Goal: Task Accomplishment & Management: Manage account settings

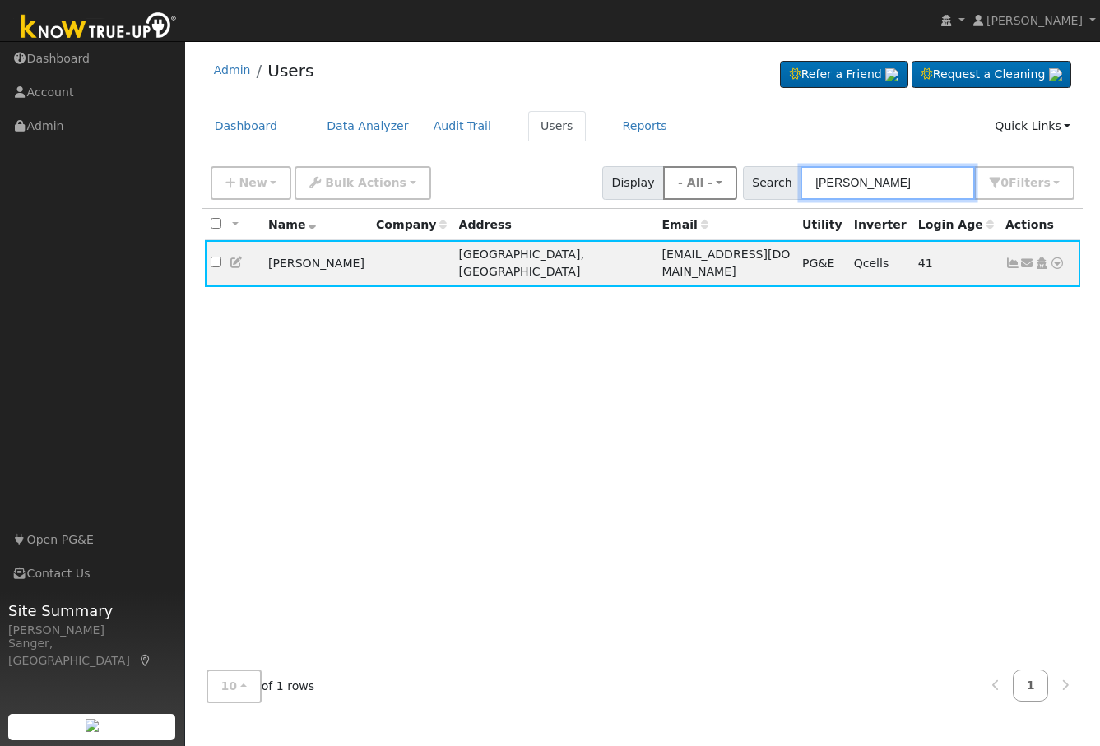
drag, startPoint x: 915, startPoint y: 184, endPoint x: 707, endPoint y: 184, distance: 208.2
click at [707, 184] on div "New Add User Quick Add Quick Connect Quick Convert Lead Bulk Actions Send Email…" at bounding box center [642, 180] width 871 height 40
paste input "Ibrahim Michael"
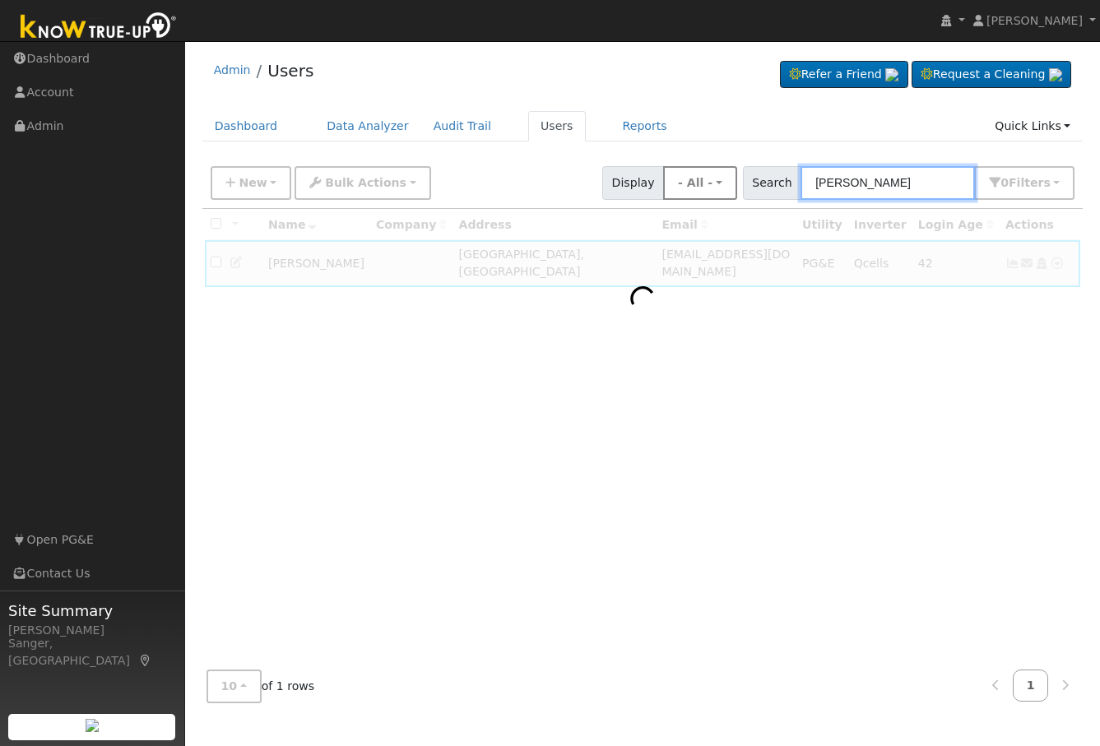
type input "Ibrahim Michael"
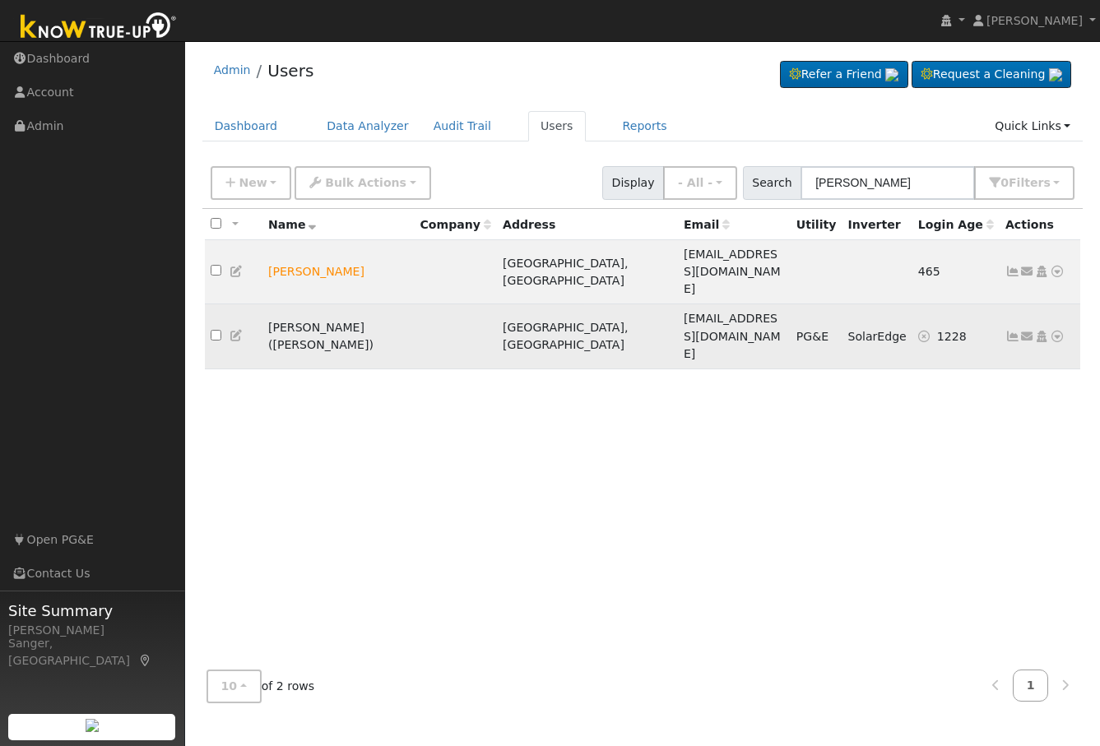
click at [1009, 331] on icon at bounding box center [1013, 337] width 15 height 12
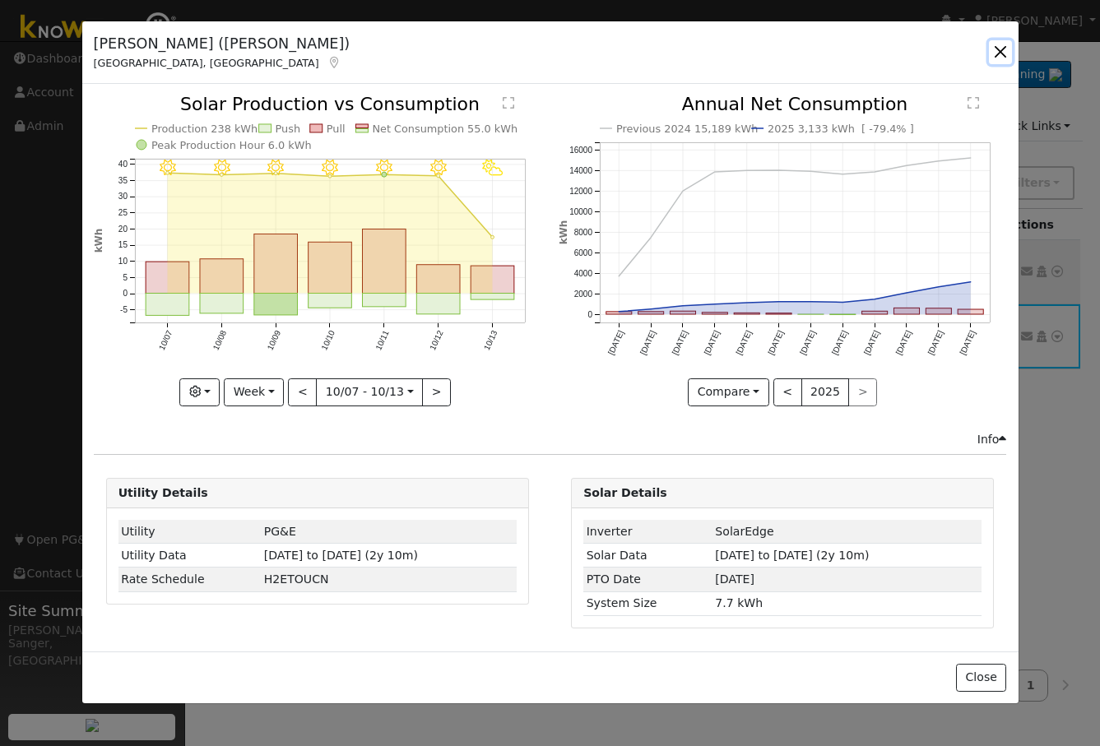
click at [997, 50] on button "button" at bounding box center [1000, 51] width 23 height 23
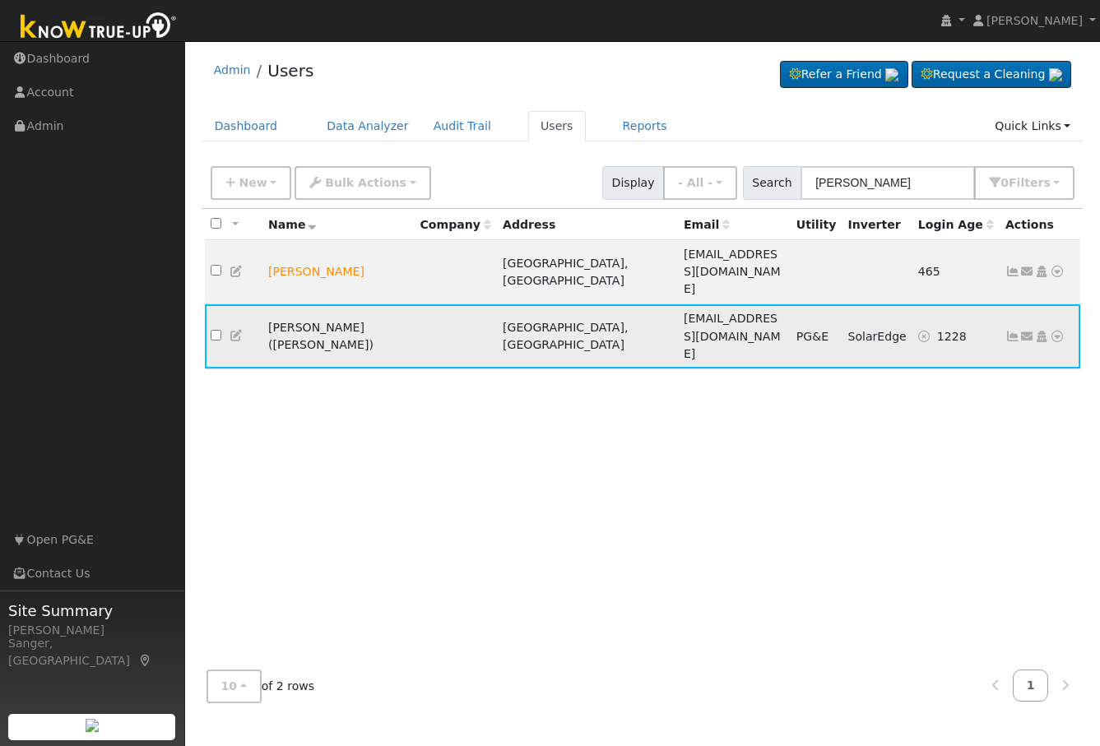
click at [1053, 331] on icon at bounding box center [1057, 337] width 15 height 12
click at [1023, 354] on link "Data Analyzer" at bounding box center [1003, 365] width 119 height 23
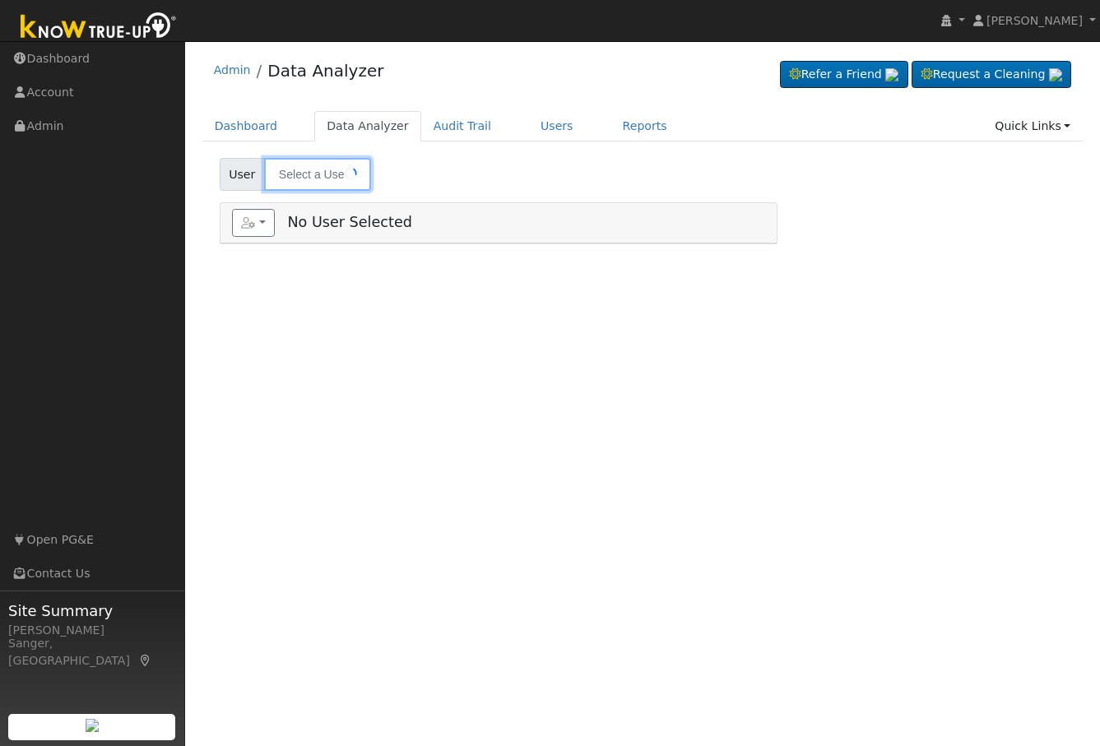
type input "[PERSON_NAME] ([PERSON_NAME])"
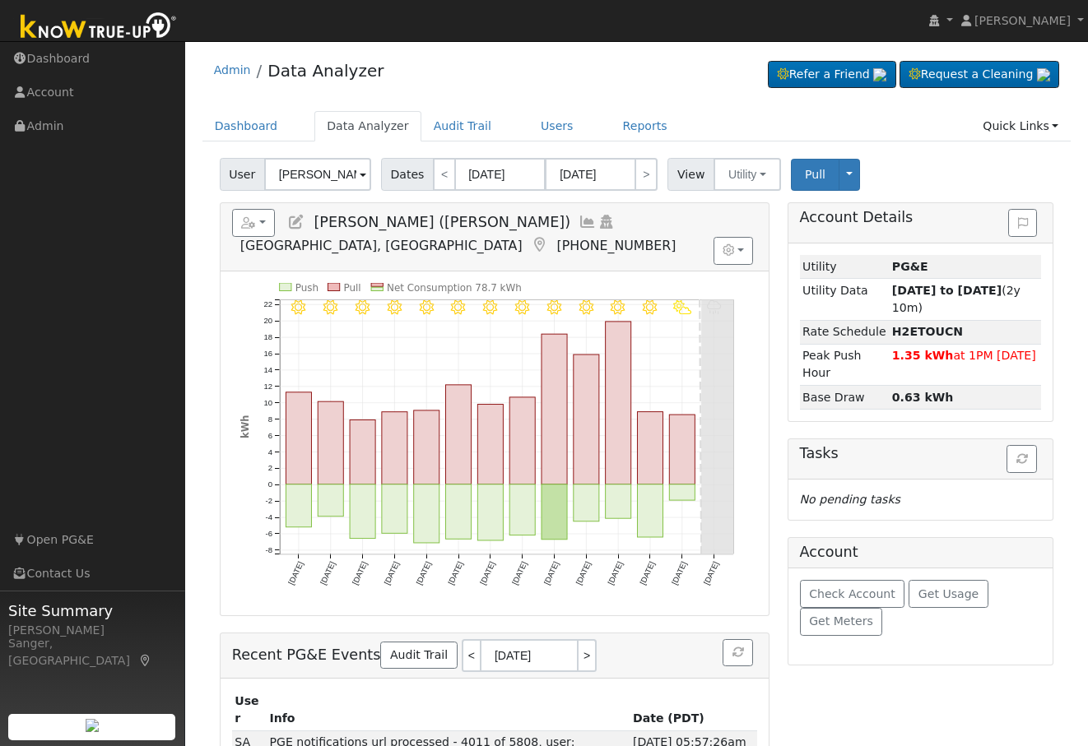
click at [579, 221] on icon at bounding box center [588, 222] width 18 height 15
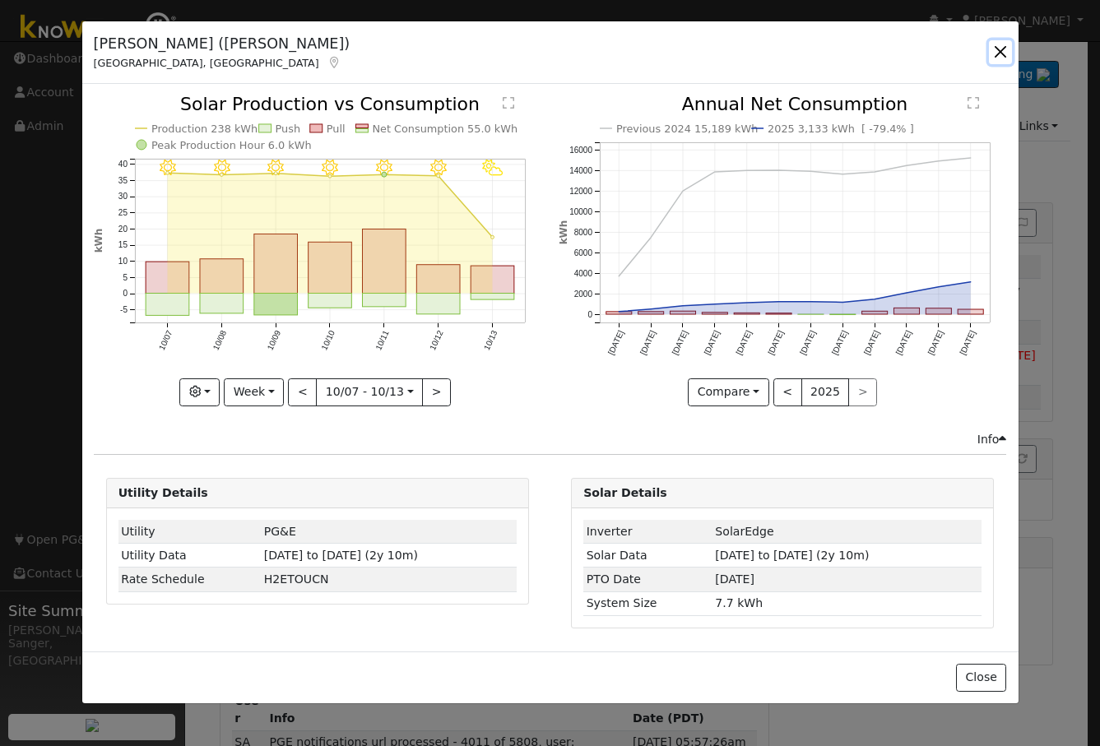
drag, startPoint x: 1004, startPoint y: 49, endPoint x: 886, endPoint y: 114, distance: 134.1
click at [1003, 50] on button "button" at bounding box center [1000, 51] width 23 height 23
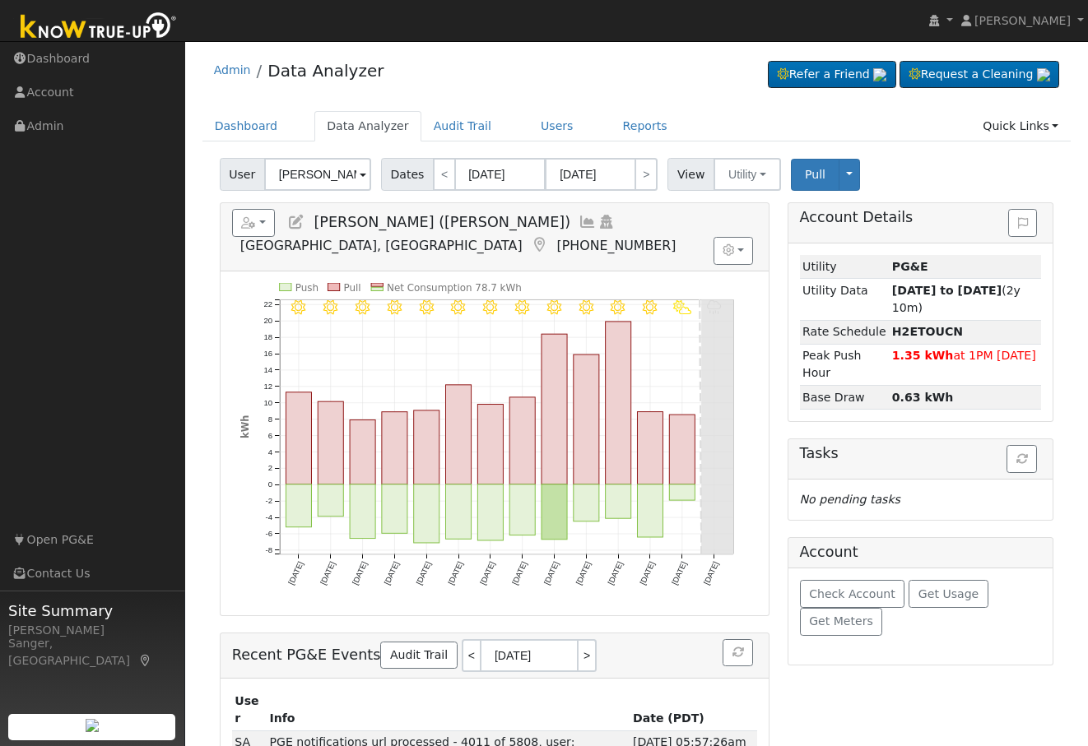
click at [296, 222] on icon at bounding box center [296, 222] width 18 height 15
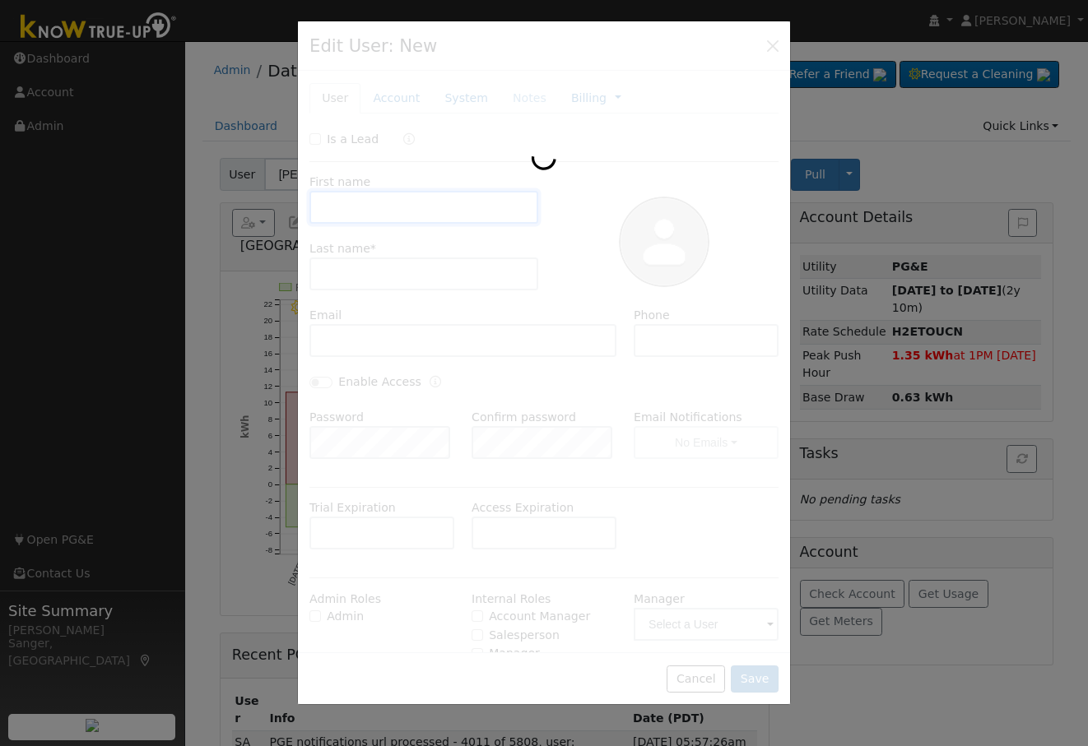
type input "[PERSON_NAME]"
type input "[PERSON_NAME] ([PERSON_NAME])"
type input "[EMAIL_ADDRESS][DOMAIN_NAME]"
type input "5599946001"
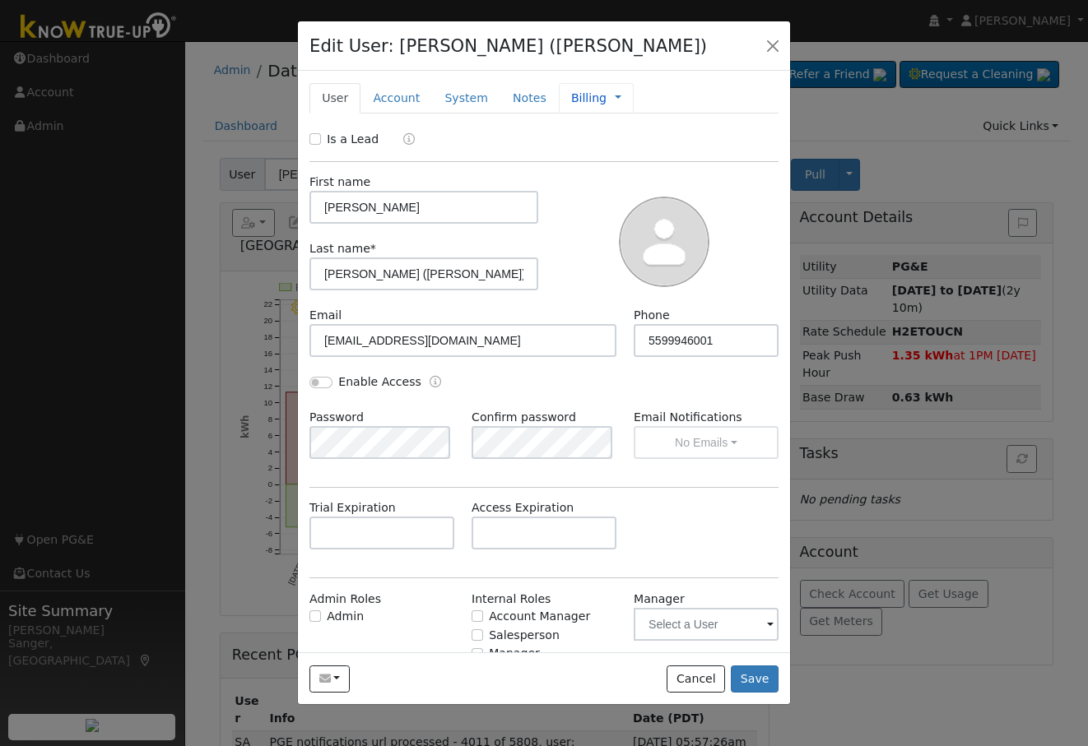
click at [571, 102] on link "Billing" at bounding box center [588, 98] width 35 height 17
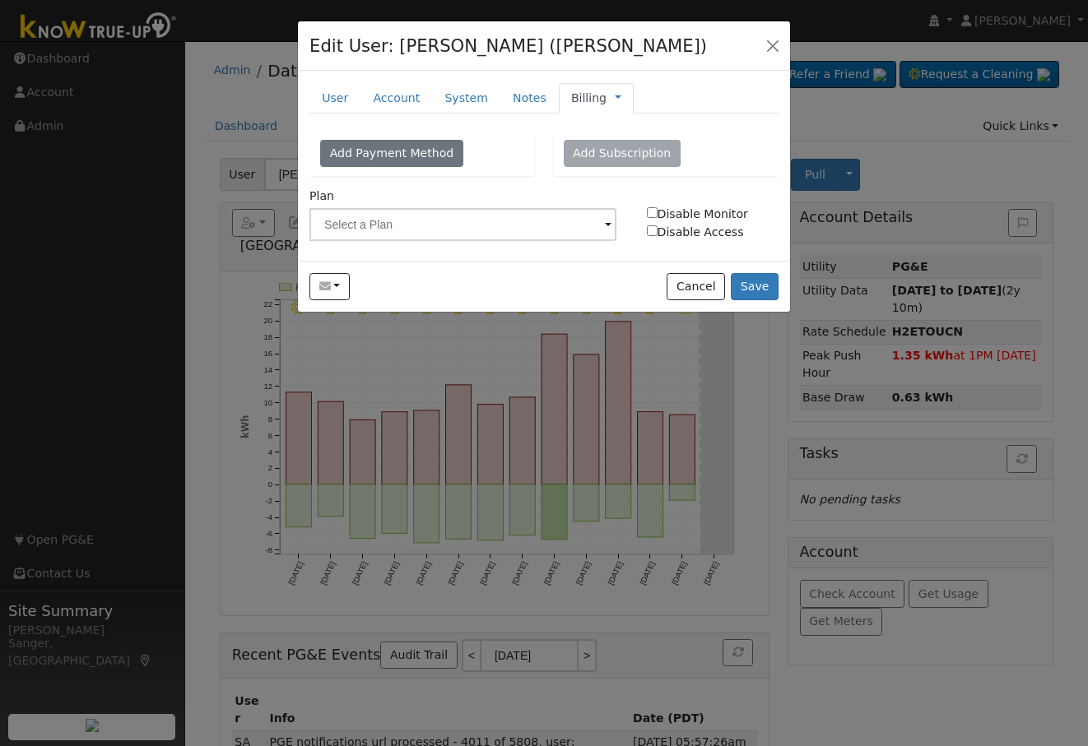
click at [653, 212] on input "Disable Monitor" at bounding box center [652, 212] width 11 height 11
checkbox input "true"
click at [652, 229] on input "Disable Access" at bounding box center [652, 231] width 11 height 11
checkbox input "true"
click at [749, 282] on button "Save" at bounding box center [755, 287] width 48 height 28
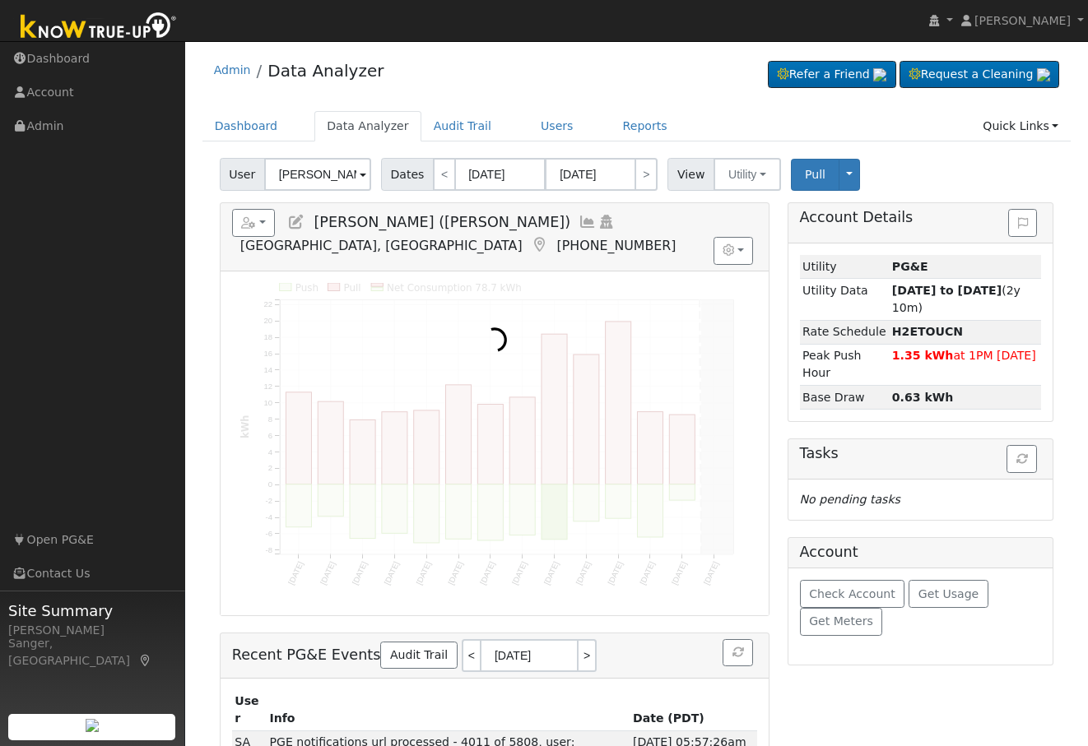
click at [295, 217] on icon at bounding box center [296, 222] width 18 height 15
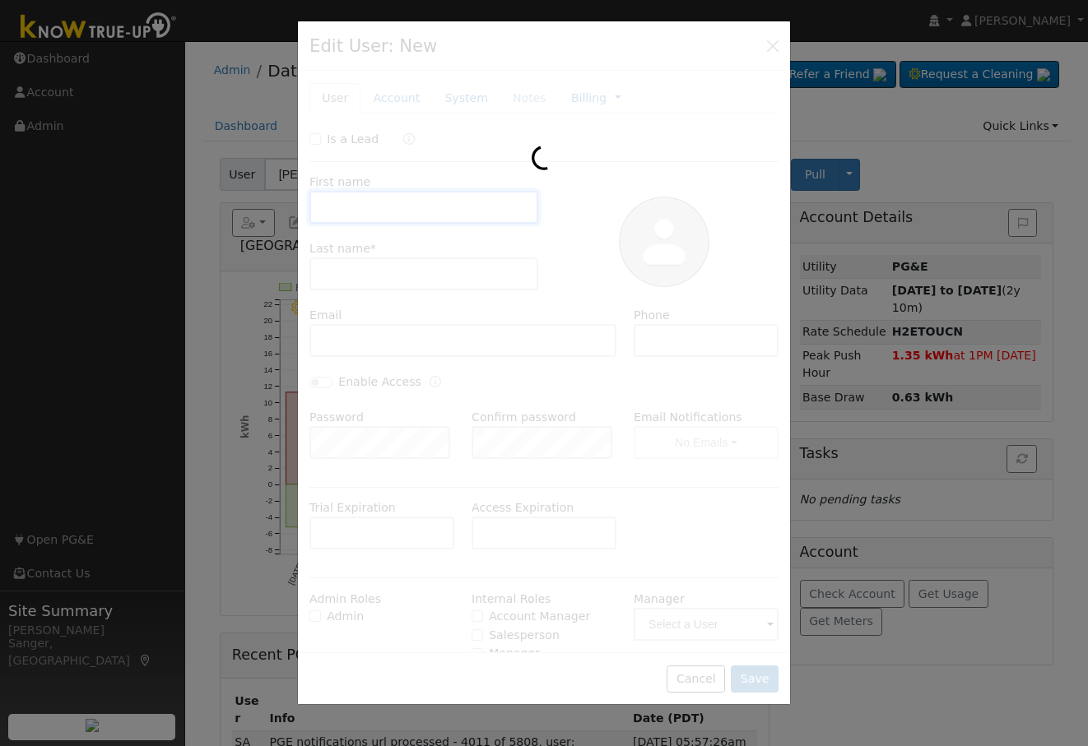
type input "[PERSON_NAME]"
type input "[PERSON_NAME] ([PERSON_NAME])"
type input "[EMAIL_ADDRESS][DOMAIN_NAME]"
type input "5599946001"
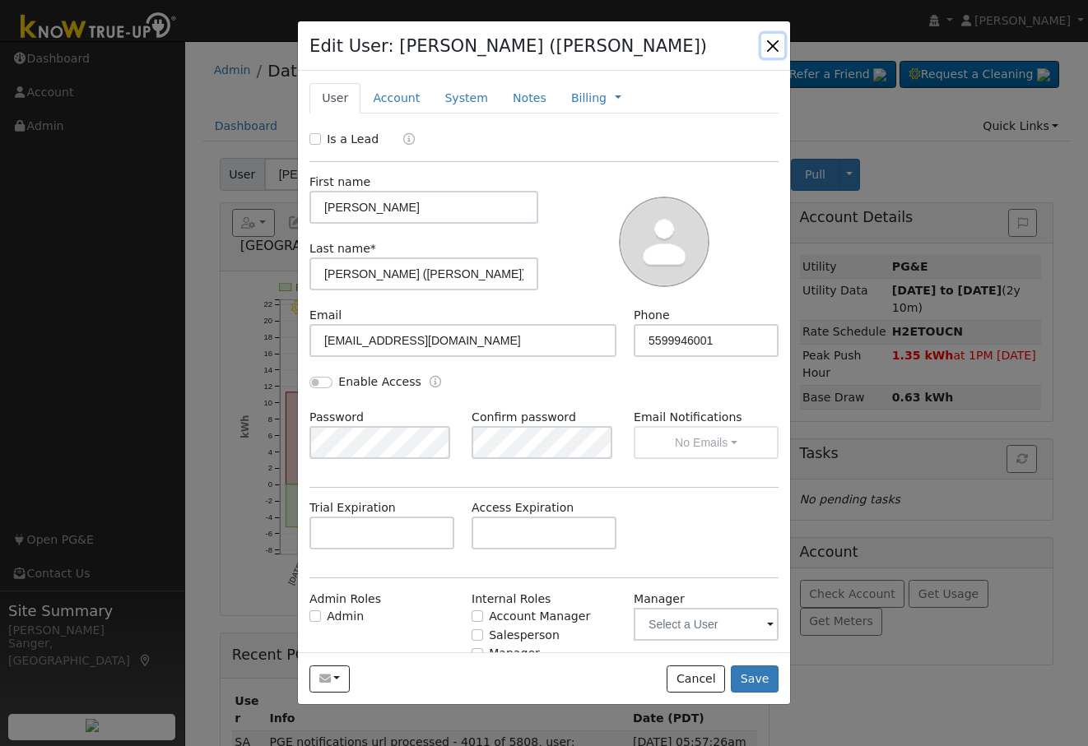
click at [774, 45] on button "button" at bounding box center [772, 45] width 23 height 23
